Goal: Task Accomplishment & Management: Complete application form

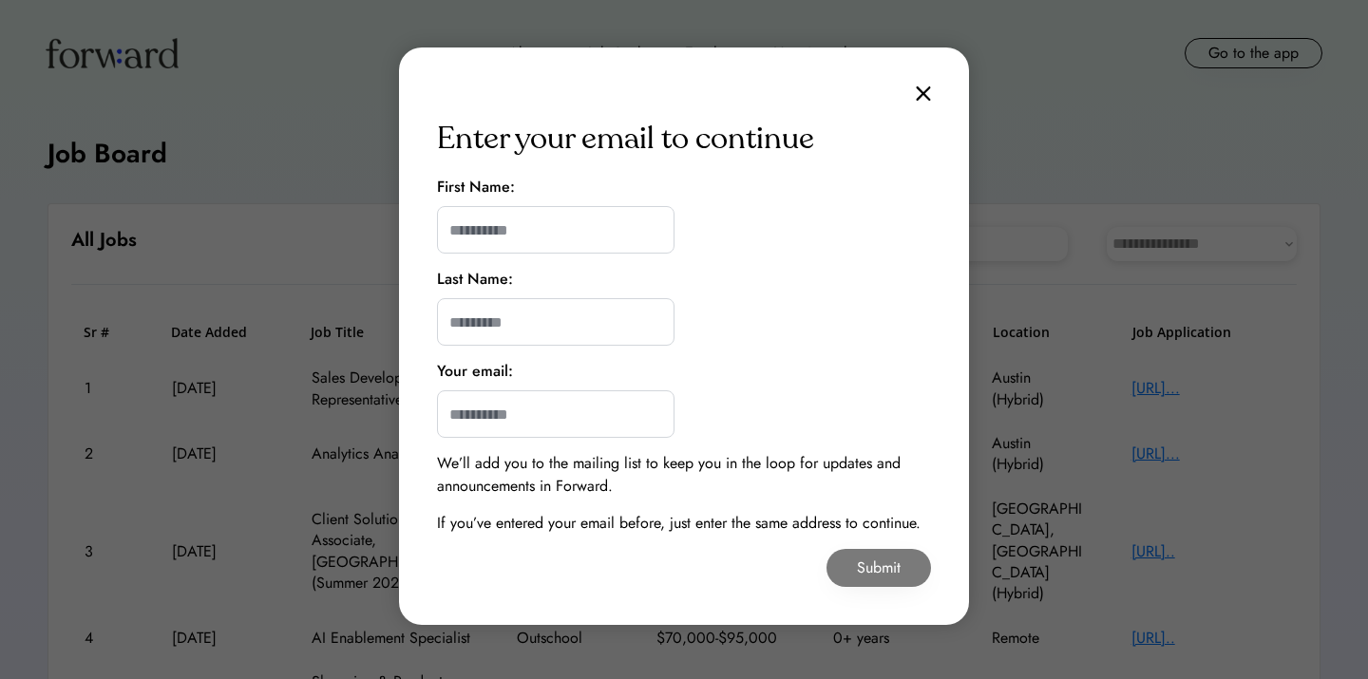
click at [922, 103] on div "Enter your email to continue First Name: Last Name: Your email: We’ll add you t…" at bounding box center [684, 337] width 570 height 578
click at [921, 97] on img at bounding box center [923, 94] width 15 height 16
click at [922, 97] on img at bounding box center [923, 94] width 15 height 16
click at [925, 94] on img at bounding box center [923, 94] width 15 height 16
click at [925, 95] on img at bounding box center [923, 94] width 15 height 16
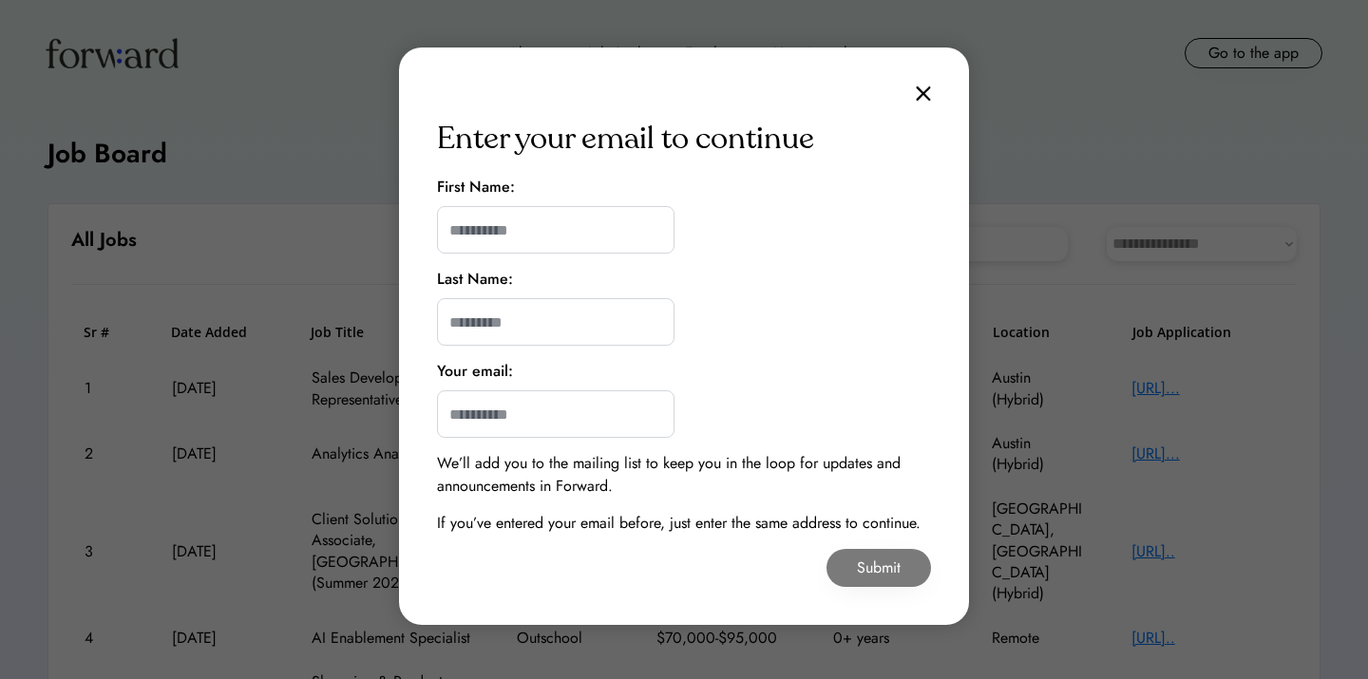
click at [925, 95] on img at bounding box center [923, 94] width 15 height 16
click at [608, 236] on input "input" at bounding box center [556, 230] width 238 height 48
click at [919, 86] on img at bounding box center [923, 94] width 15 height 16
click at [924, 97] on img at bounding box center [923, 94] width 15 height 16
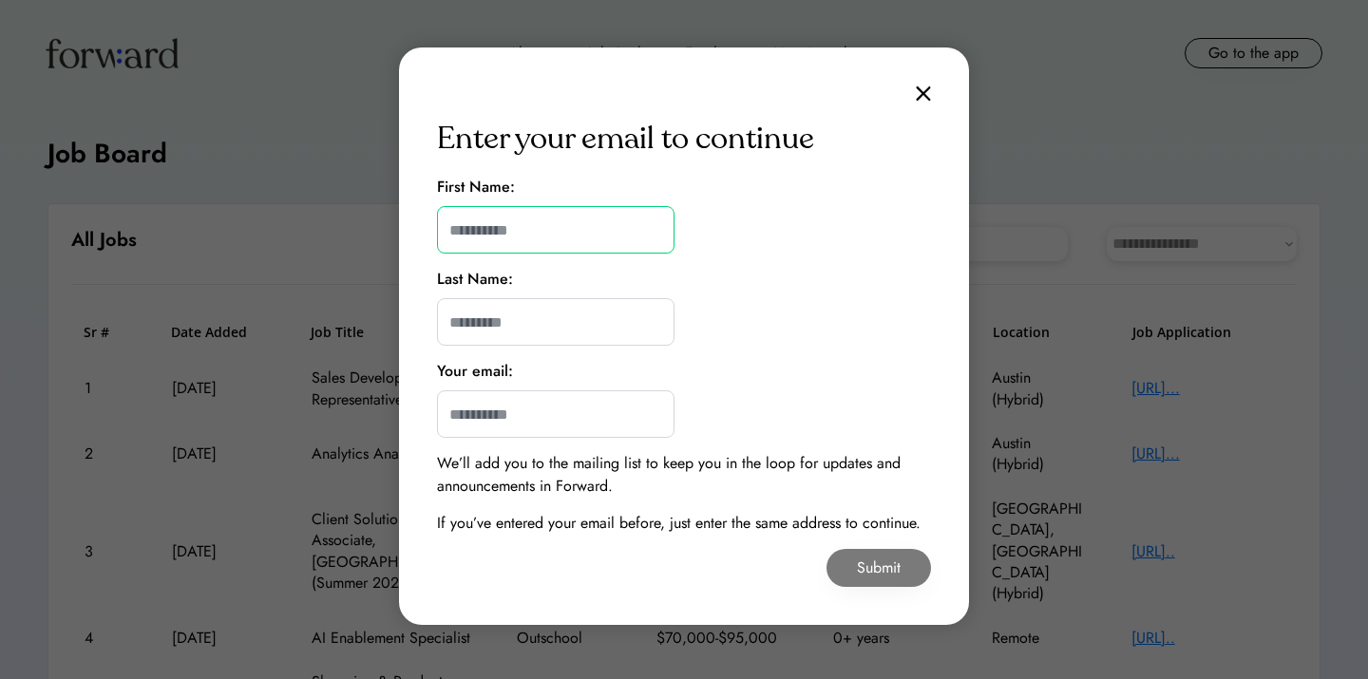
click at [612, 230] on input "input" at bounding box center [556, 230] width 238 height 48
click at [495, 227] on input "input" at bounding box center [556, 230] width 238 height 48
click at [505, 234] on input "input" at bounding box center [556, 230] width 238 height 48
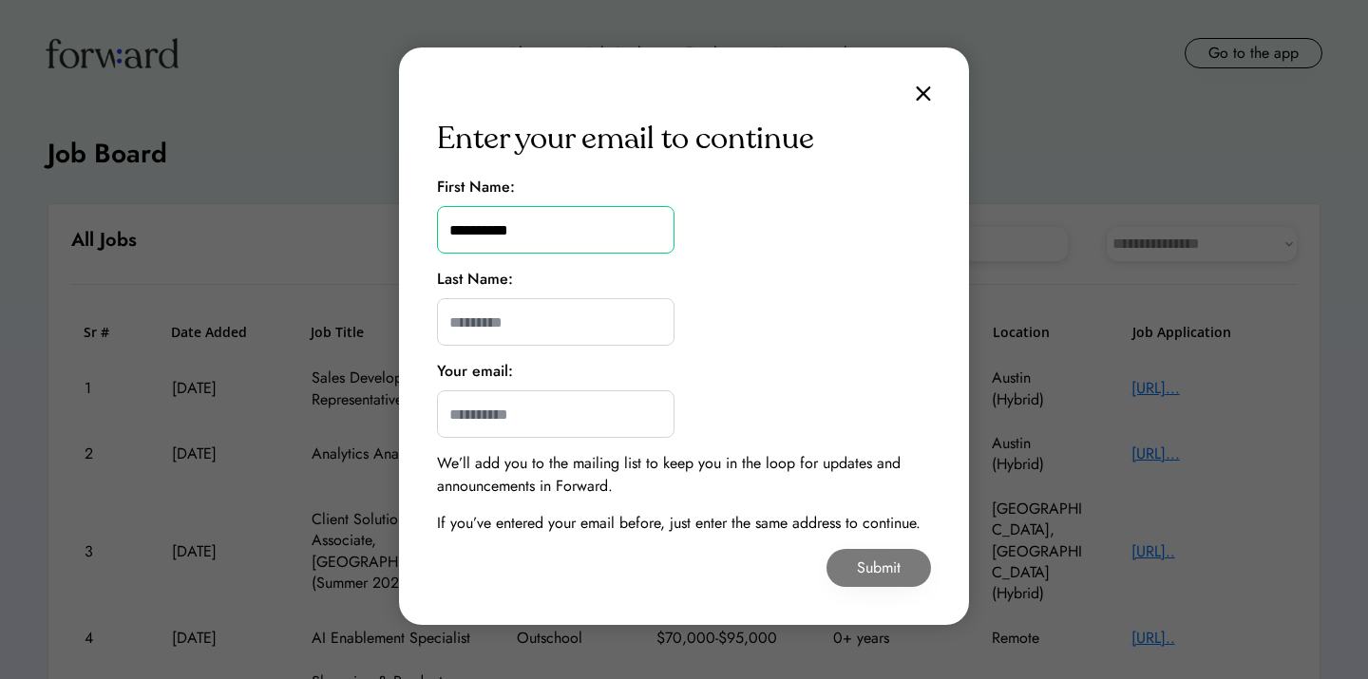
click at [547, 231] on input "input" at bounding box center [556, 230] width 238 height 48
type input "******"
click at [518, 333] on input "input" at bounding box center [556, 322] width 238 height 48
paste input "**********"
drag, startPoint x: 490, startPoint y: 320, endPoint x: 412, endPoint y: 320, distance: 77.9
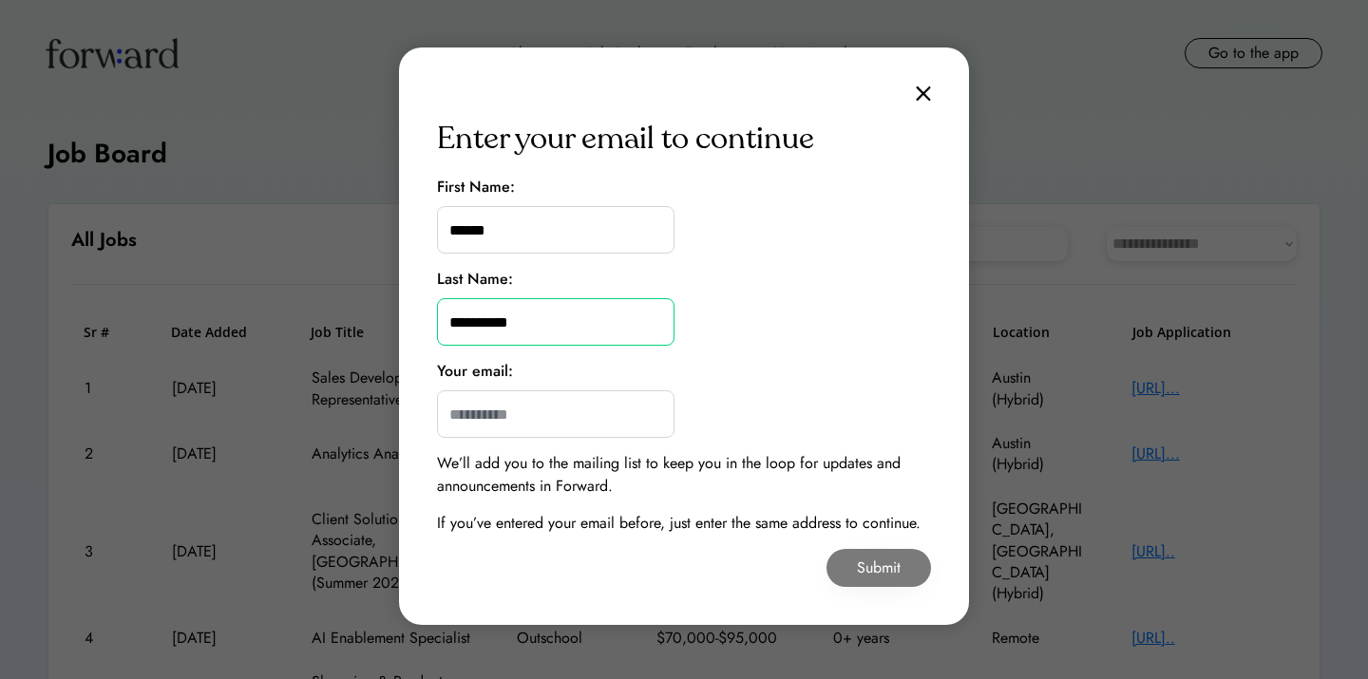
click at [412, 320] on div "Enter your email to continue First Name: Last Name: Your email: We’ll add you t…" at bounding box center [684, 337] width 570 height 578
type input "****"
click at [487, 416] on input "email" at bounding box center [556, 415] width 238 height 48
paste input "**********"
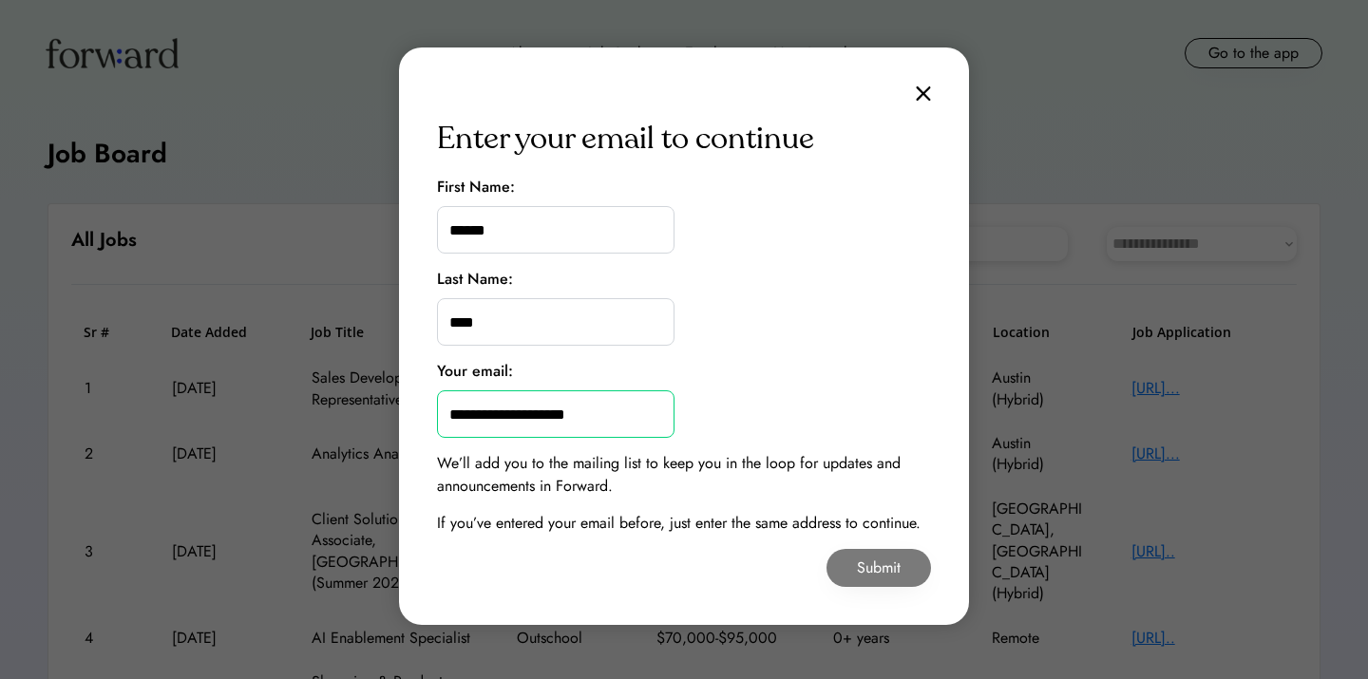
type input "**********"
click at [854, 563] on button "Submit" at bounding box center [879, 568] width 105 height 38
click at [857, 564] on button "Submit" at bounding box center [879, 568] width 105 height 38
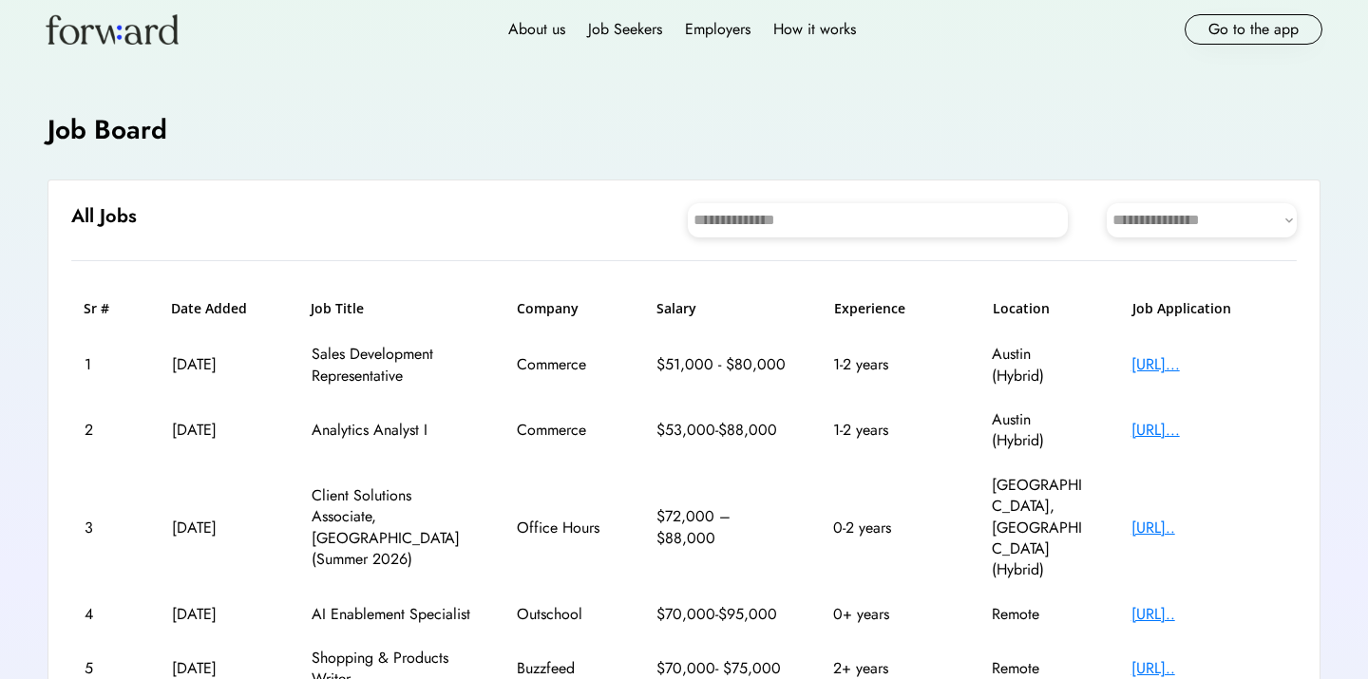
scroll to position [26, 0]
click at [1192, 516] on div "[URL].." at bounding box center [1208, 526] width 152 height 21
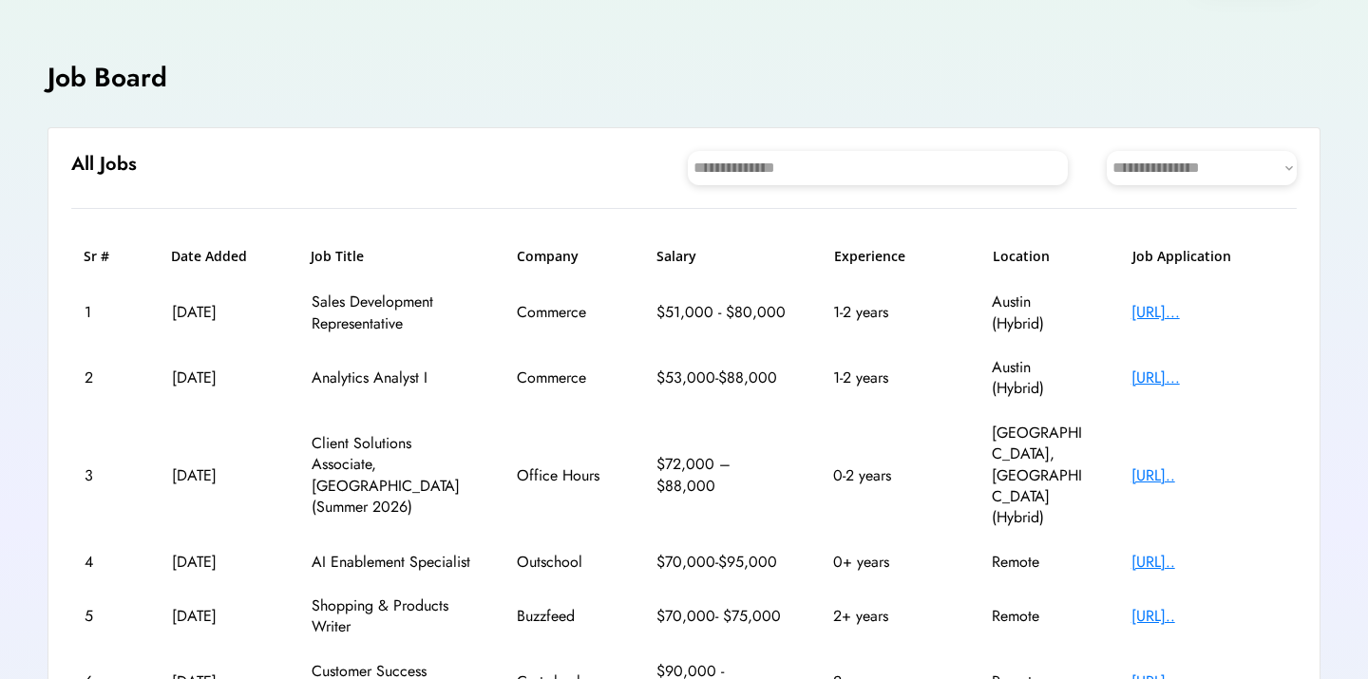
click at [1193, 552] on div "[URL].." at bounding box center [1208, 562] width 152 height 21
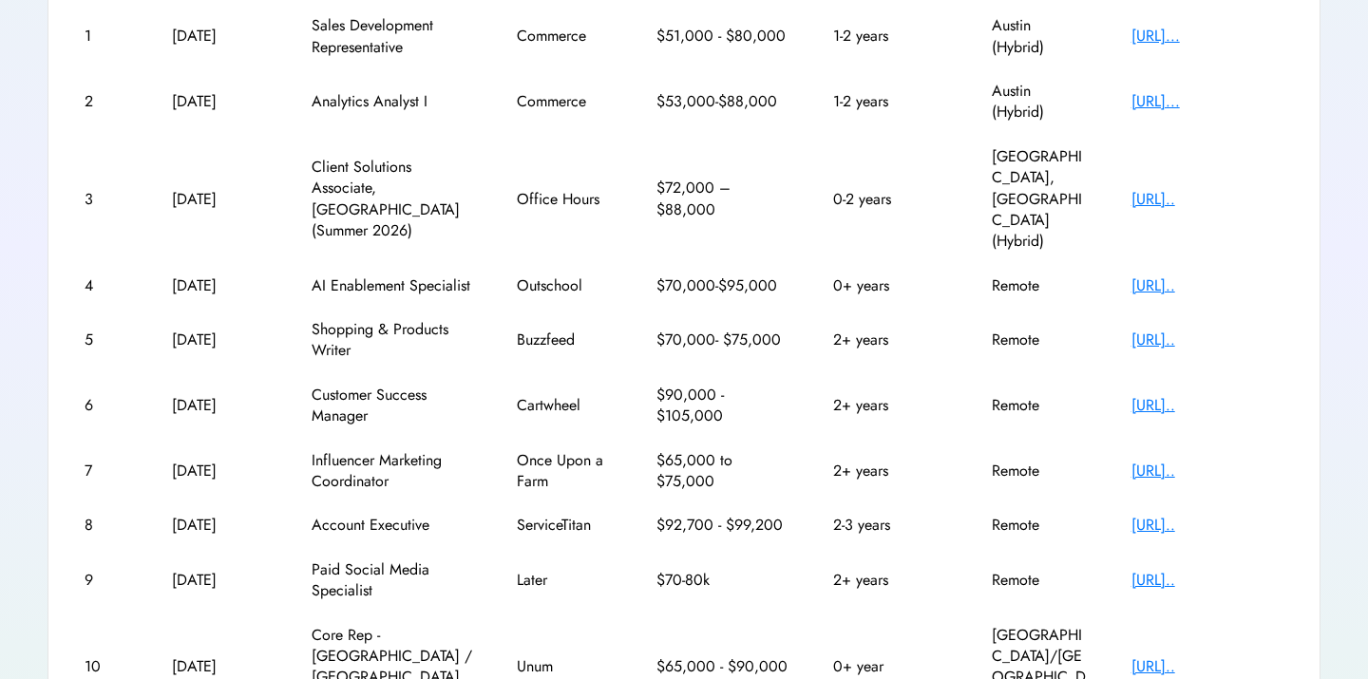
scroll to position [408, 0]
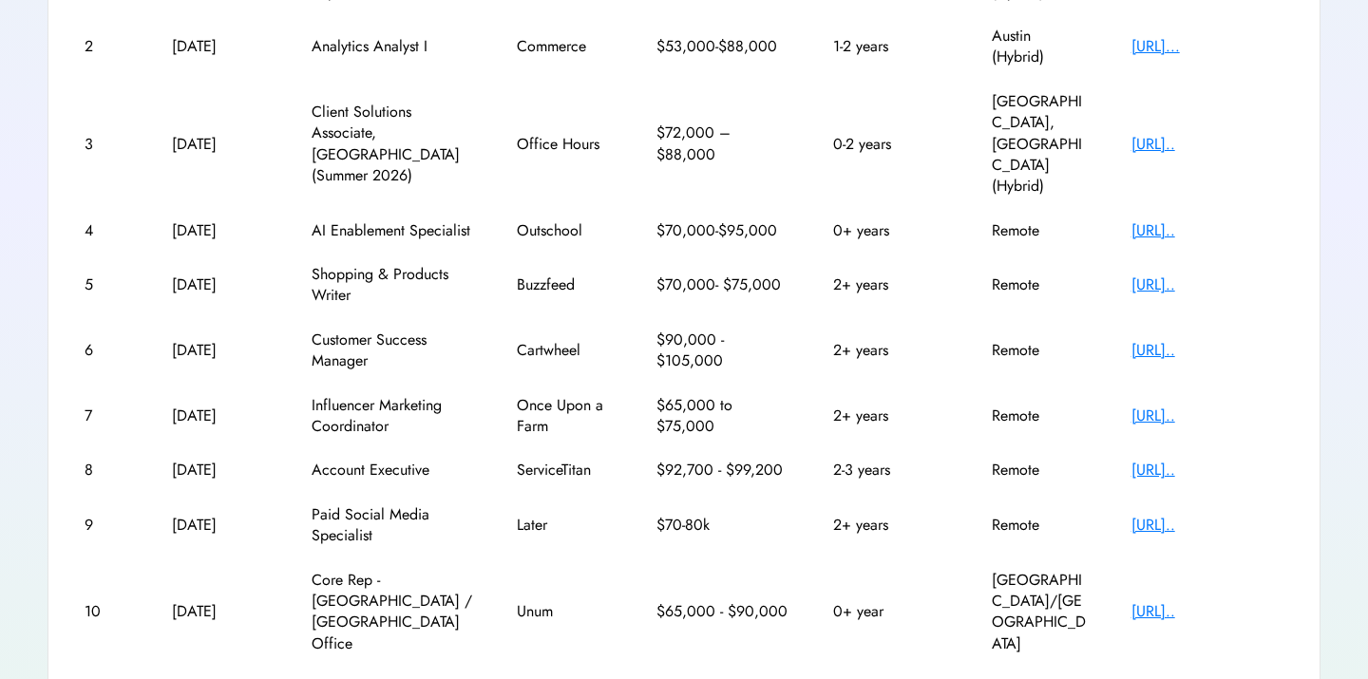
click at [1189, 602] on div "[URL].." at bounding box center [1208, 612] width 152 height 21
click at [1286, 679] on text "chevron_right" at bounding box center [1287, 690] width 19 height 19
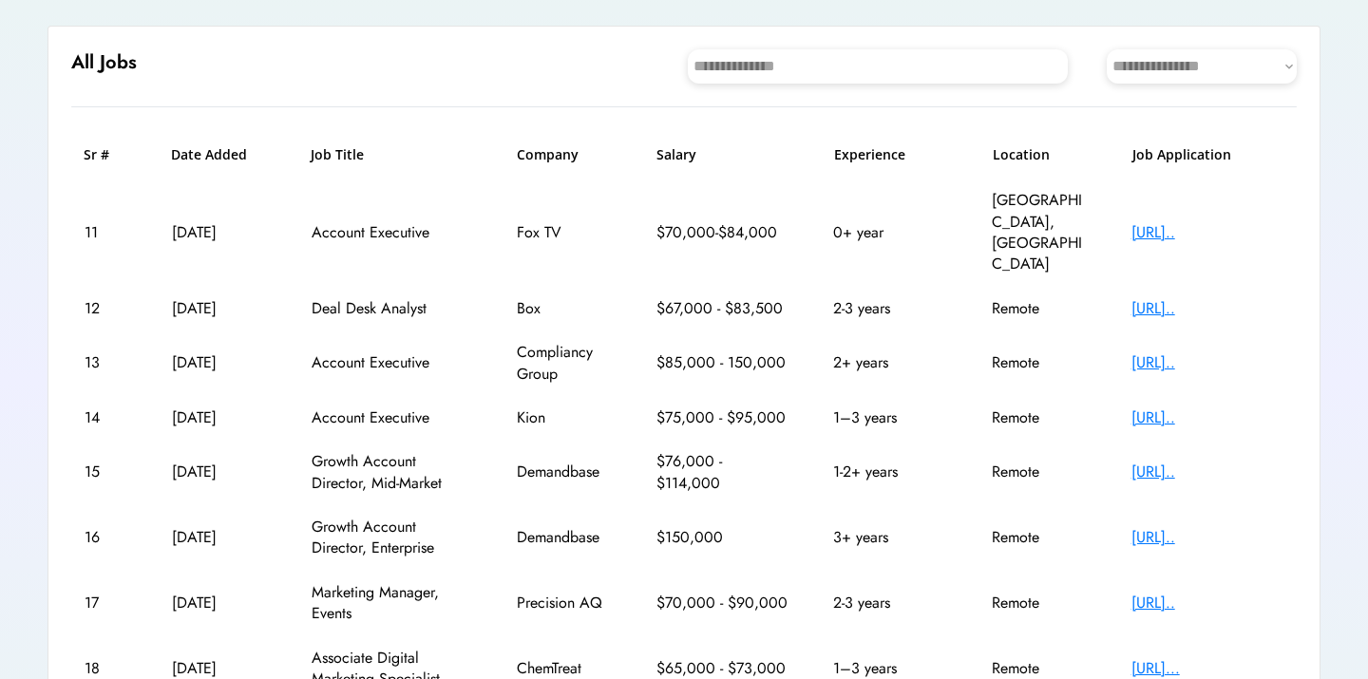
scroll to position [393, 0]
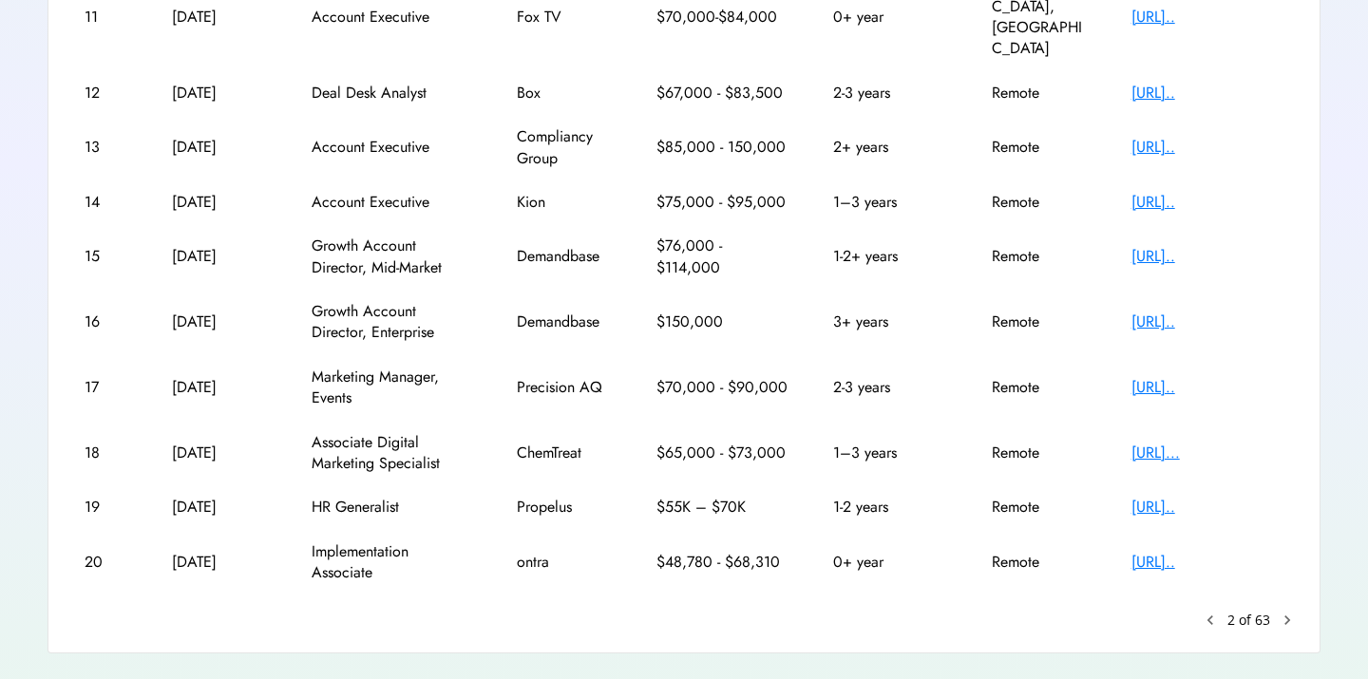
click at [1292, 611] on text "chevron_right" at bounding box center [1287, 620] width 19 height 19
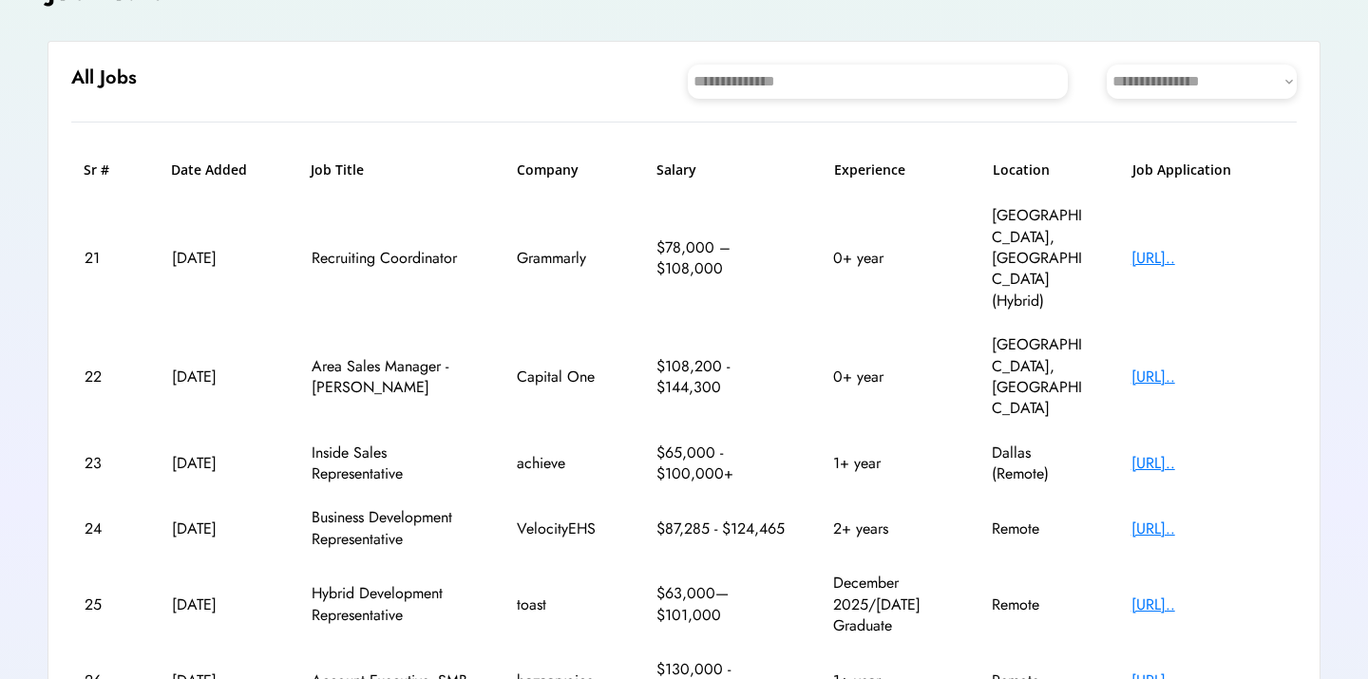
scroll to position [165, 0]
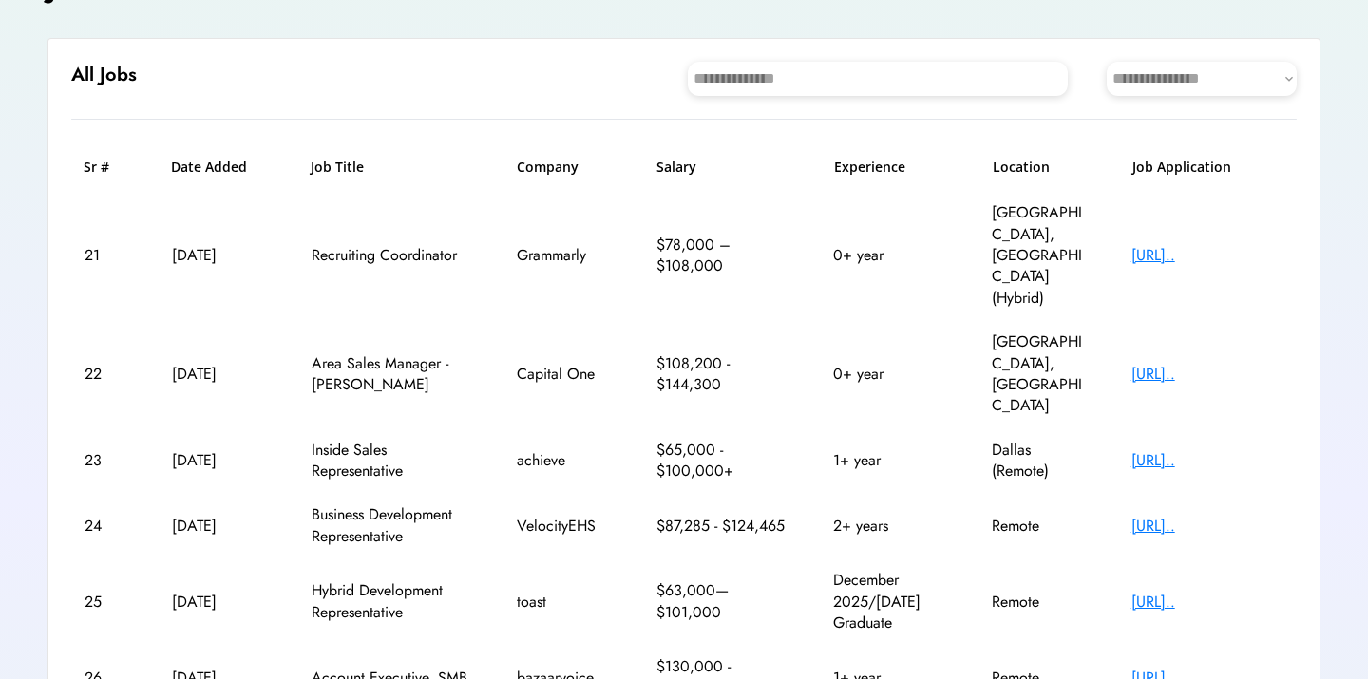
click at [1204, 364] on div "[URL].." at bounding box center [1208, 374] width 152 height 21
